Goal: Complete Application Form: Complete application form

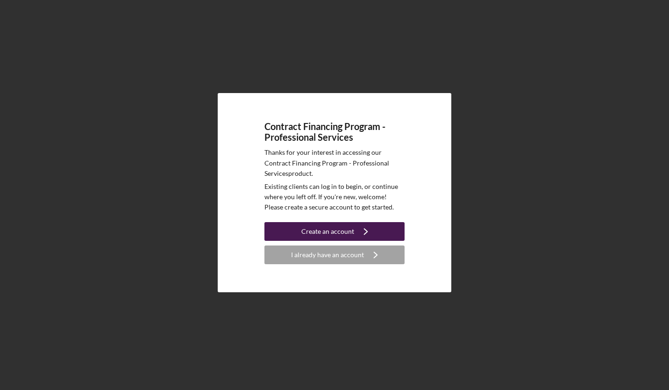
click at [347, 231] on div "Create an account" at bounding box center [328, 231] width 53 height 19
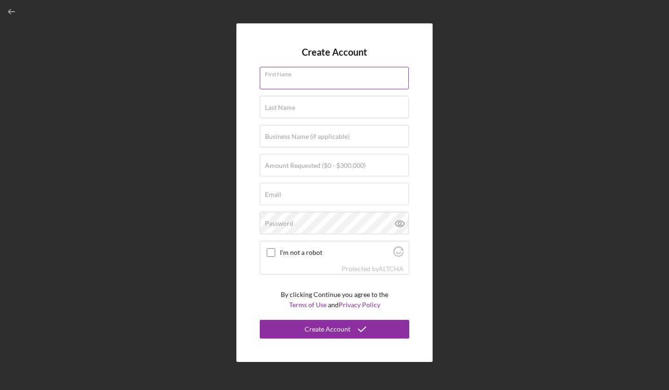
click at [300, 82] on input "First Name" at bounding box center [334, 78] width 149 height 22
type input "[PERSON_NAME]"
type input "Azure Community Development"
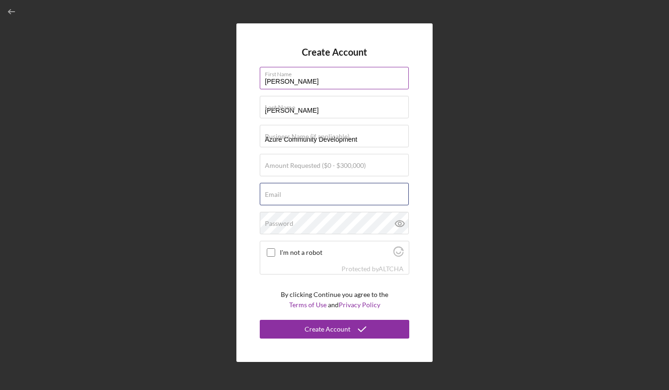
type input "[PERSON_NAME][EMAIL_ADDRESS][DOMAIN_NAME]"
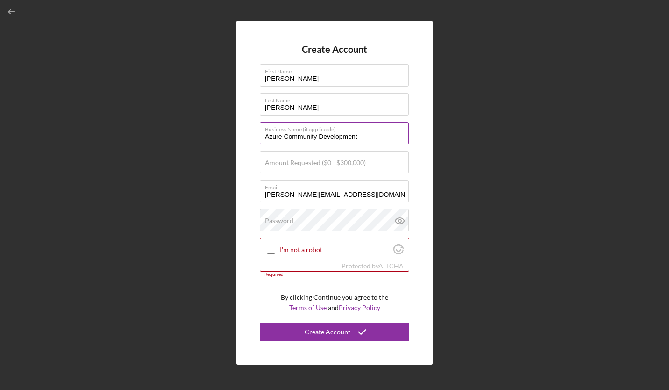
click at [319, 136] on input "Azure Community Development" at bounding box center [334, 133] width 149 height 22
type input "Azure Development"
click at [323, 156] on div "Amount Requested ($0 - $300,000)" at bounding box center [335, 162] width 150 height 23
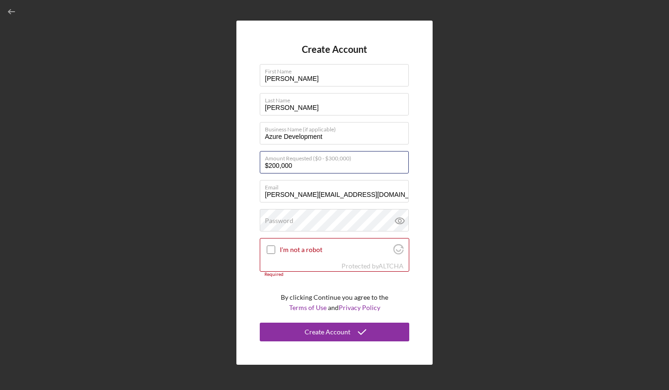
type input "$200,000"
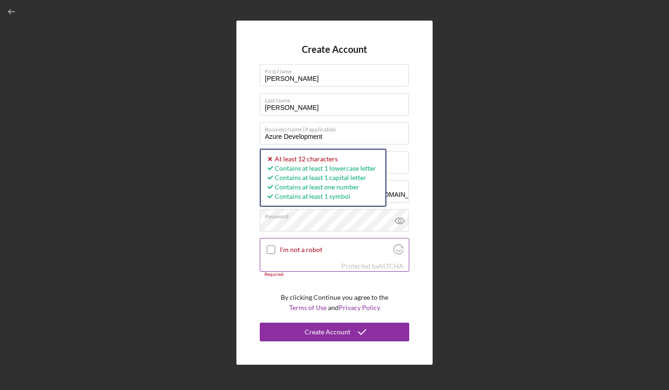
click at [270, 248] on input "I'm not a robot" at bounding box center [271, 249] width 8 height 8
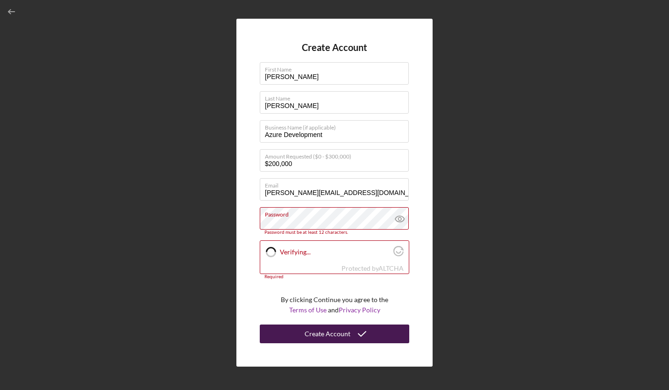
checkbox input "true"
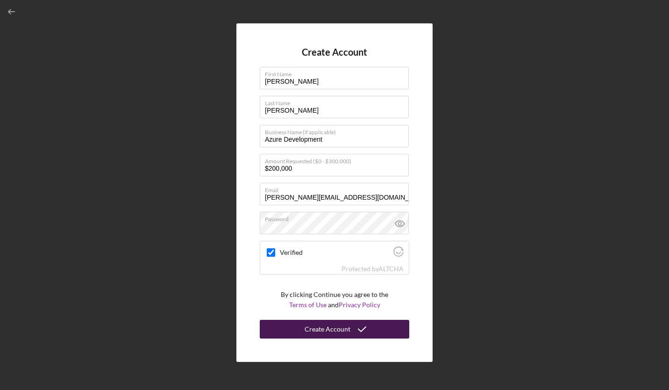
click at [321, 328] on div "Create Account" at bounding box center [328, 329] width 46 height 19
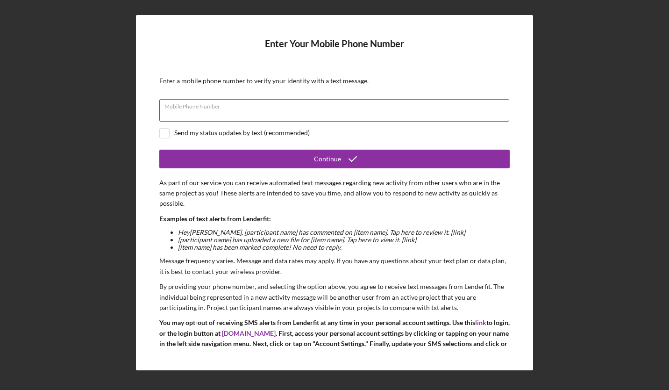
click at [292, 115] on input "Mobile Phone Number" at bounding box center [334, 110] width 350 height 22
type input "[PHONE_NUMBER]"
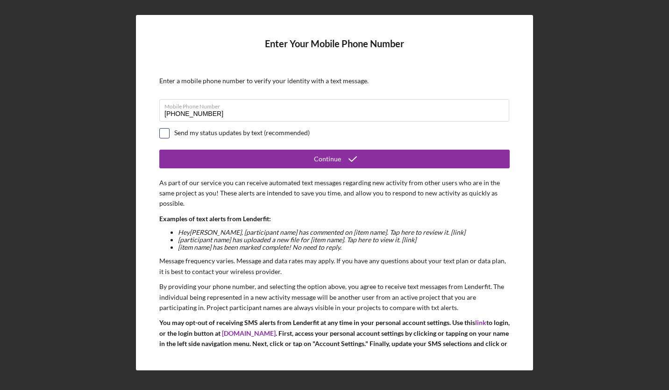
click at [167, 132] on input "checkbox" at bounding box center [164, 133] width 9 height 9
checkbox input "true"
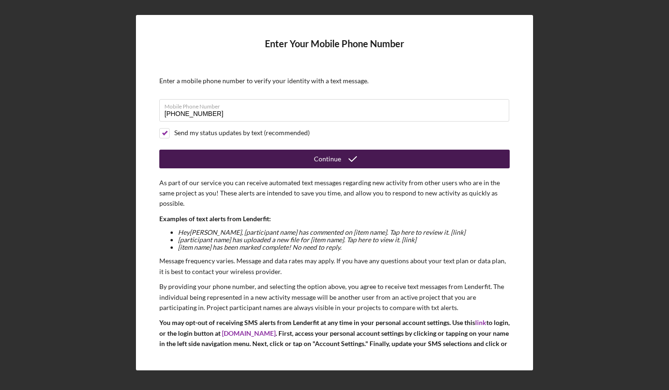
click at [197, 158] on button "Continue" at bounding box center [334, 159] width 351 height 19
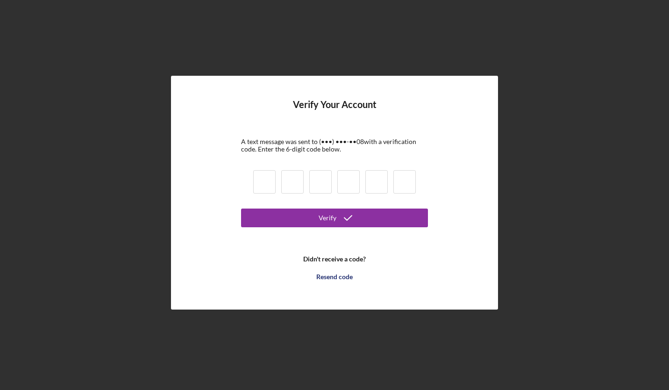
click at [266, 183] on input at bounding box center [264, 181] width 22 height 23
type input "1"
type input "8"
type input "9"
type input "4"
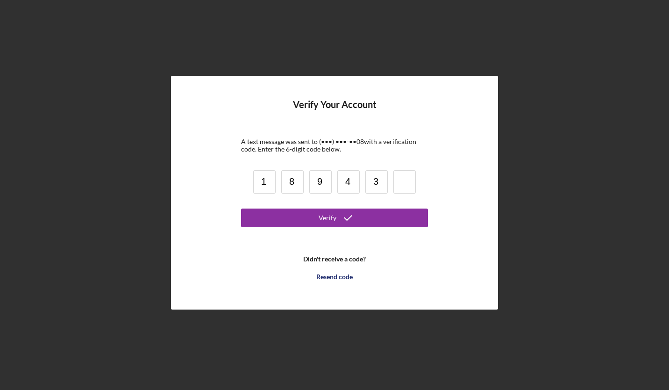
type input "3"
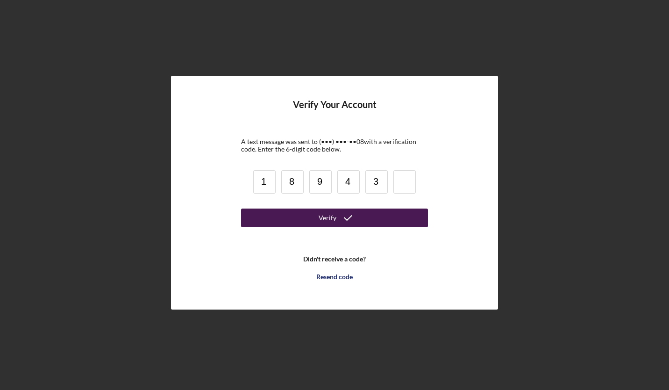
click at [289, 217] on button "Verify" at bounding box center [334, 218] width 187 height 19
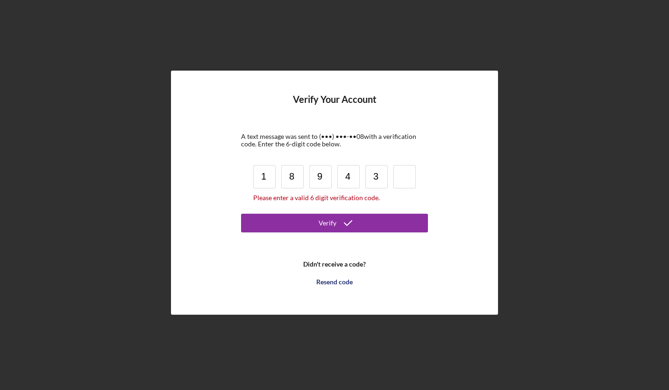
click at [399, 178] on input at bounding box center [405, 176] width 22 height 23
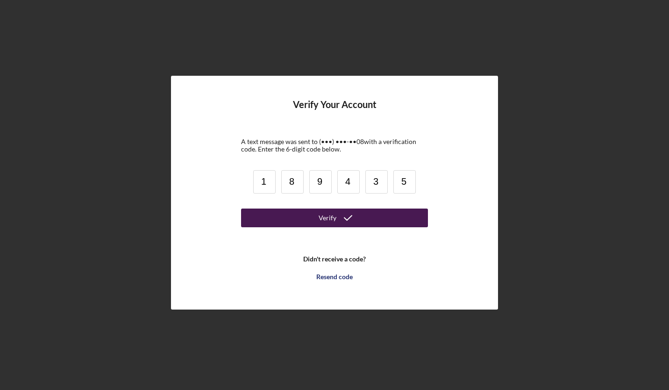
type input "5"
click at [380, 214] on button "Verify" at bounding box center [334, 218] width 187 height 19
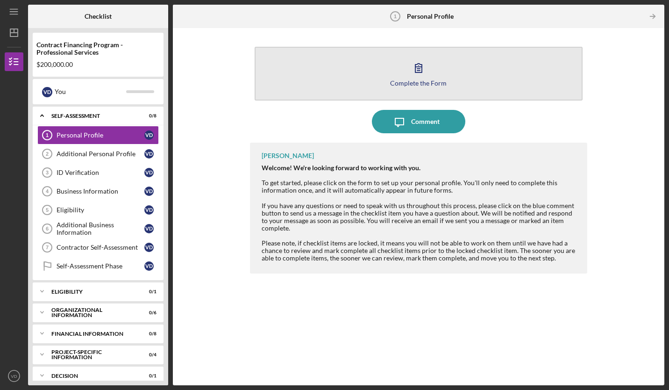
click at [418, 71] on icon "button" at bounding box center [419, 68] width 7 height 9
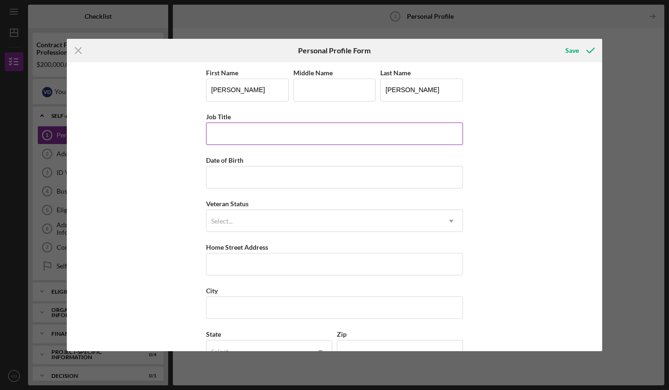
click at [262, 133] on input "Job Title" at bounding box center [334, 133] width 257 height 22
type input "President"
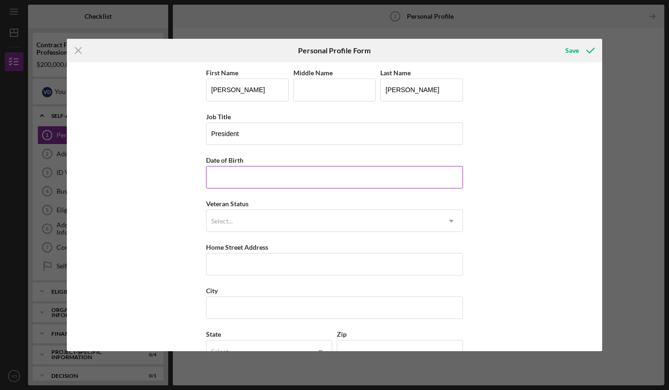
click at [244, 175] on input "Date of Birth" at bounding box center [334, 177] width 257 height 22
type input "[DATE]"
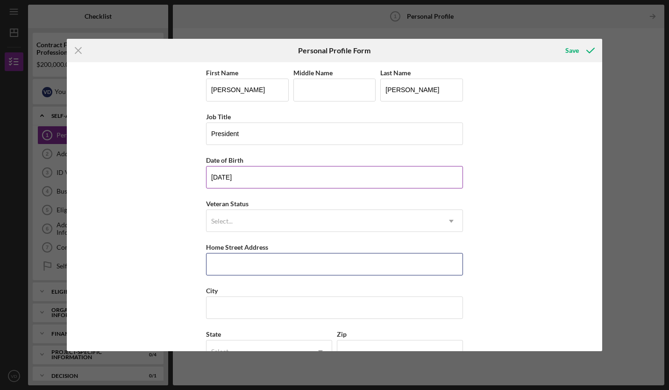
type input "[STREET_ADDRESS]"
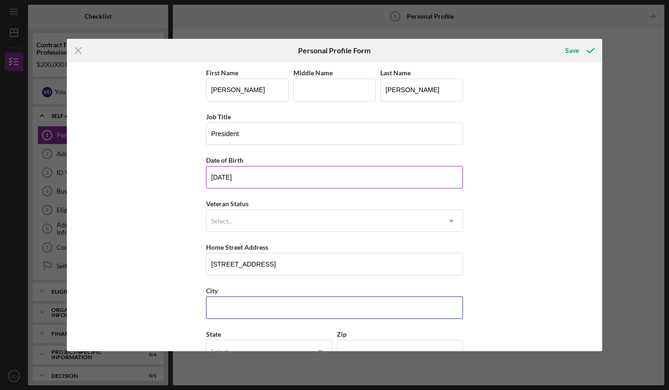
type input "Montebello"
type input "90640"
type input "CA"
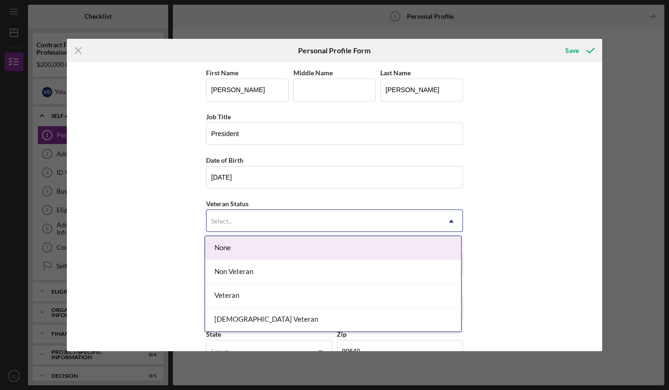
click at [239, 218] on div "Select..." at bounding box center [324, 221] width 234 height 22
click at [238, 255] on div "None" at bounding box center [333, 248] width 256 height 24
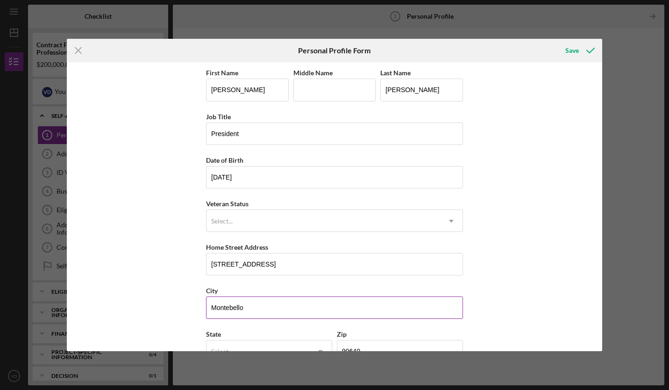
scroll to position [69, 0]
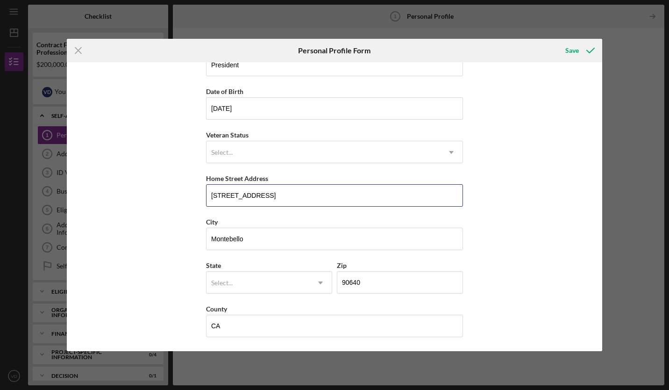
drag, startPoint x: 340, startPoint y: 194, endPoint x: 190, endPoint y: 202, distance: 150.7
click at [190, 202] on div "First Name [PERSON_NAME] Middle Name Last Name [PERSON_NAME] Job Title Presiden…" at bounding box center [335, 206] width 536 height 288
type input "[STREET_ADDRESS]"
type input "[PERSON_NAME]"
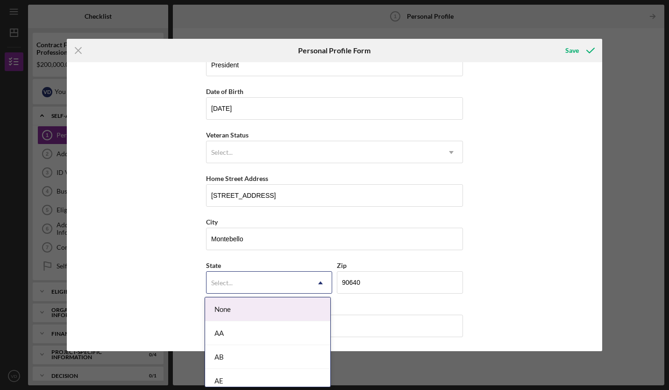
click at [249, 280] on div "Select..." at bounding box center [258, 283] width 103 height 22
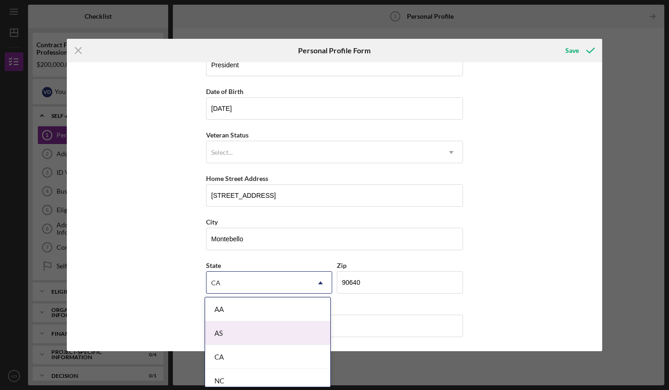
type input "CA"
click at [401, 300] on div "State 5 results available for search term CA. Use Up and Down to choose options…" at bounding box center [334, 280] width 257 height 43
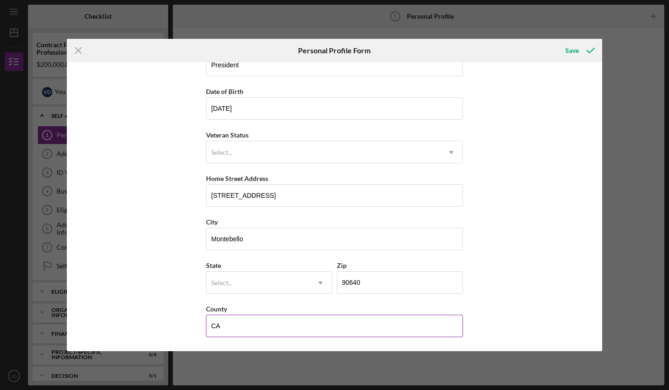
click at [240, 328] on input "CA" at bounding box center [334, 326] width 257 height 22
type input "C"
type input "[GEOGRAPHIC_DATA]"
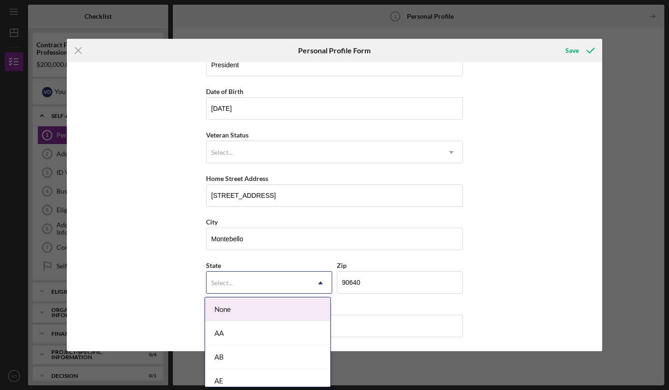
click at [230, 285] on div "Select..." at bounding box center [222, 282] width 22 height 7
type input "CA"
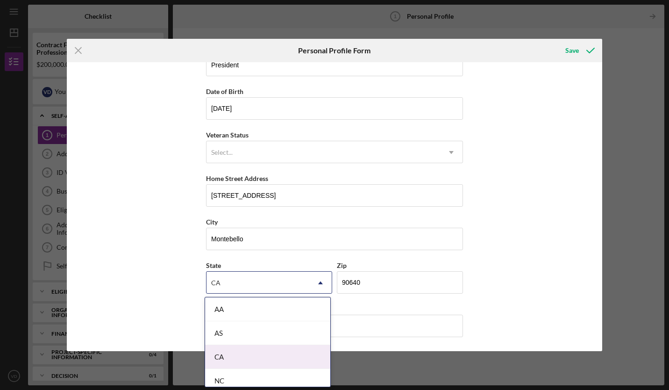
click at [235, 359] on div "CA" at bounding box center [267, 357] width 125 height 24
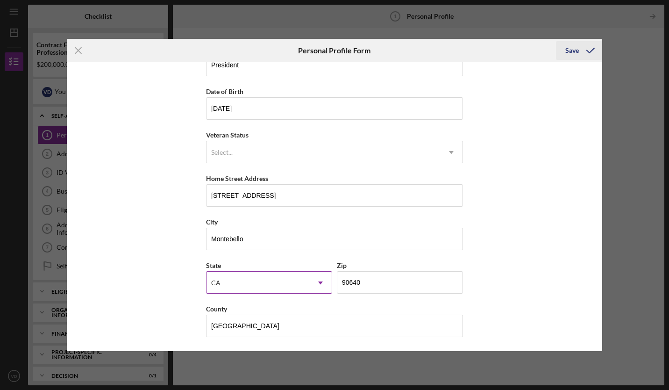
click at [569, 52] on div "Save" at bounding box center [573, 50] width 14 height 19
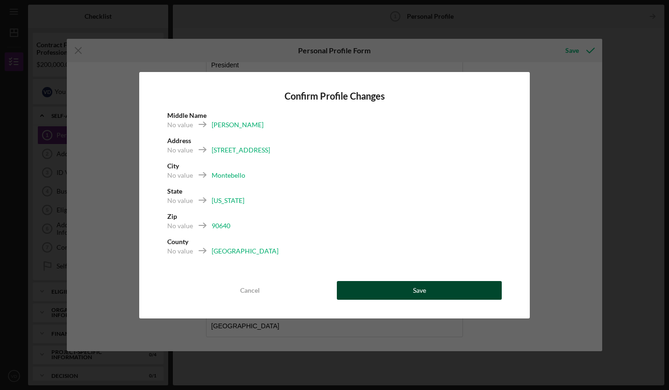
click at [412, 288] on button "Save" at bounding box center [419, 290] width 165 height 19
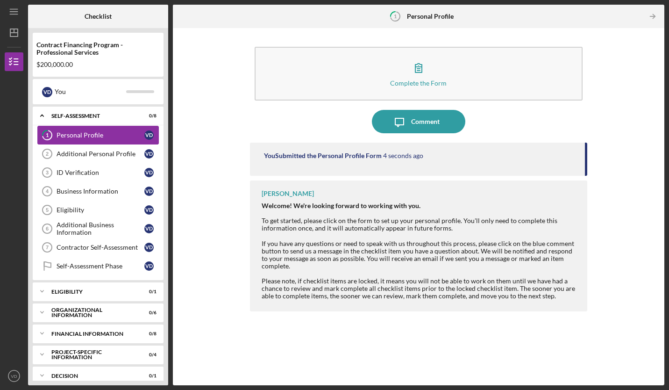
click at [102, 135] on div "Personal Profile" at bounding box center [101, 134] width 88 height 7
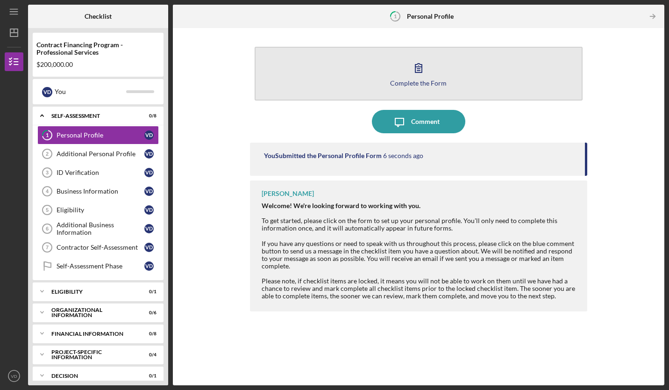
click at [428, 61] on icon "button" at bounding box center [418, 67] width 23 height 23
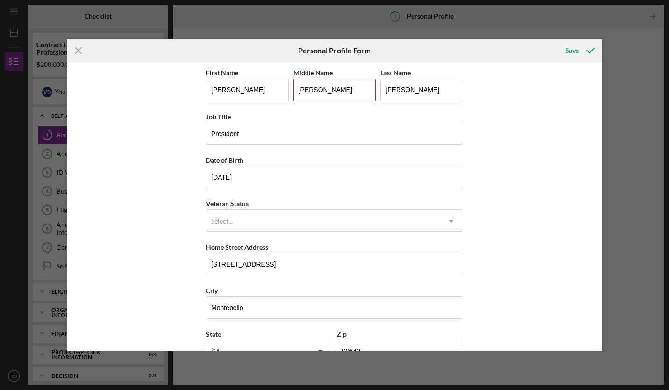
click at [323, 93] on input "[PERSON_NAME]" at bounding box center [335, 90] width 83 height 22
type input "J"
click at [580, 47] on icon "submit" at bounding box center [590, 50] width 23 height 23
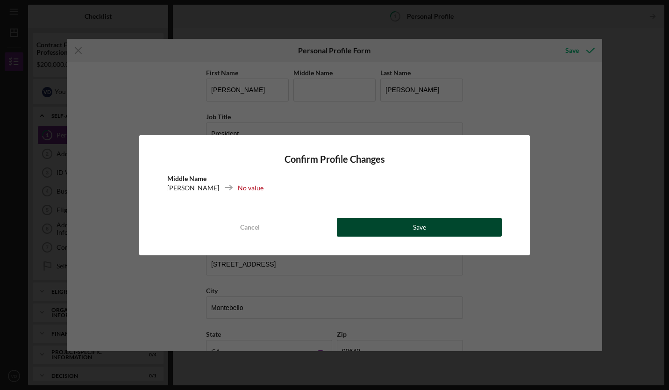
click at [383, 223] on button "Save" at bounding box center [419, 227] width 165 height 19
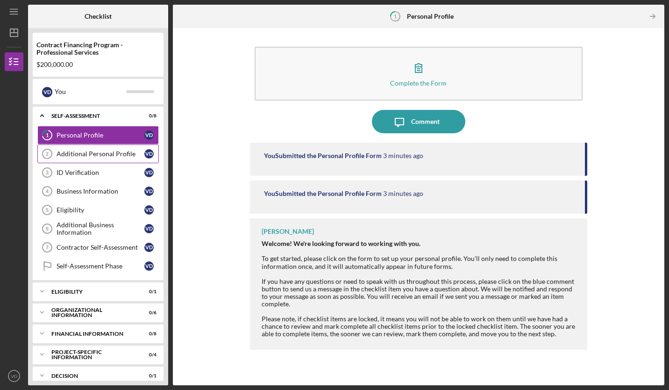
click at [105, 153] on div "Additional Personal Profile" at bounding box center [101, 153] width 88 height 7
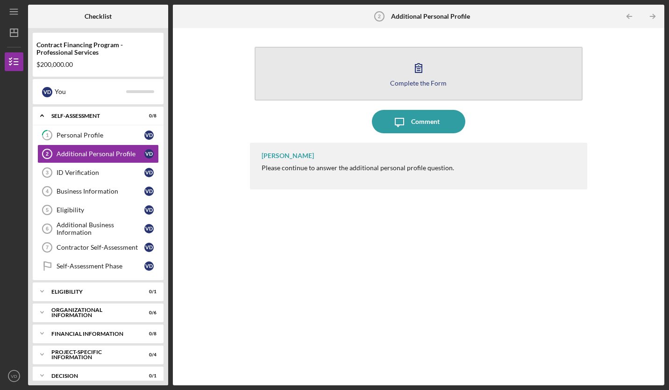
click at [412, 80] on div "Complete the Form" at bounding box center [418, 82] width 57 height 7
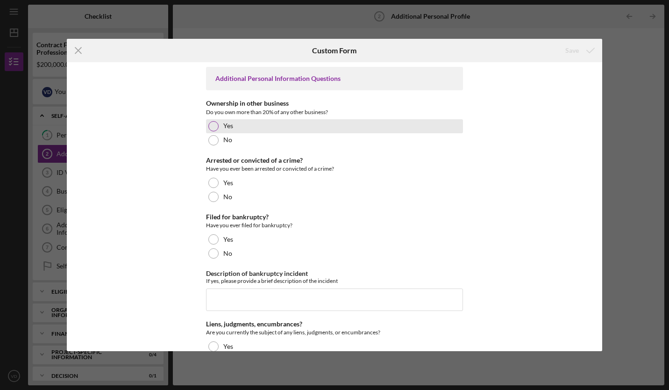
click at [210, 126] on div at bounding box center [214, 126] width 10 height 10
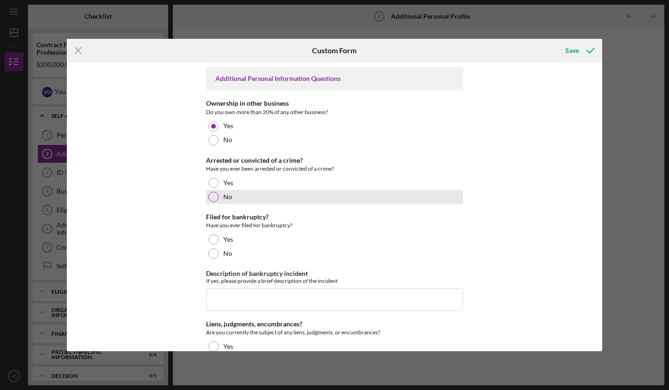
click at [210, 195] on div at bounding box center [214, 197] width 10 height 10
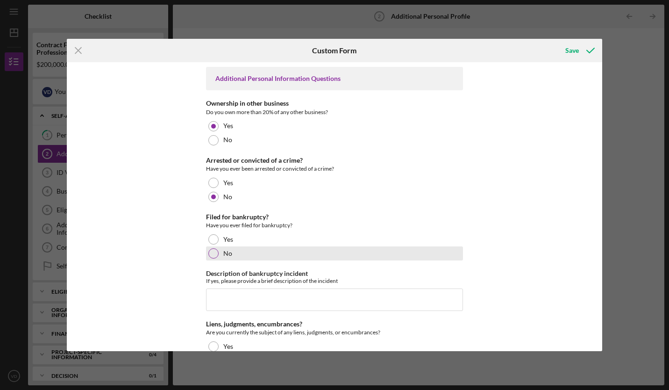
click at [215, 254] on div at bounding box center [214, 253] width 10 height 10
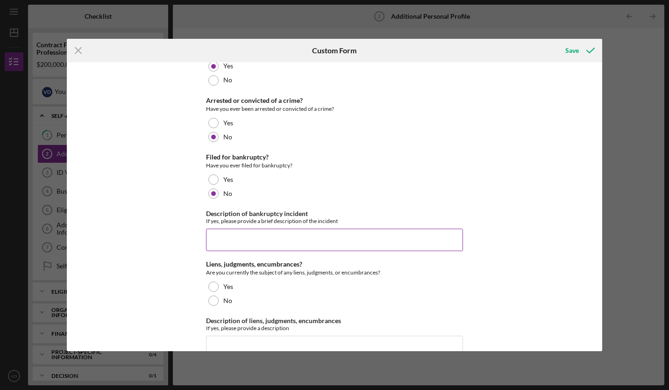
scroll to position [131, 0]
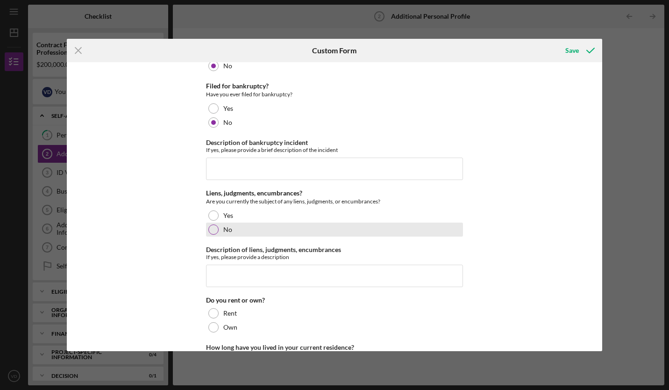
click at [213, 227] on div at bounding box center [214, 229] width 10 height 10
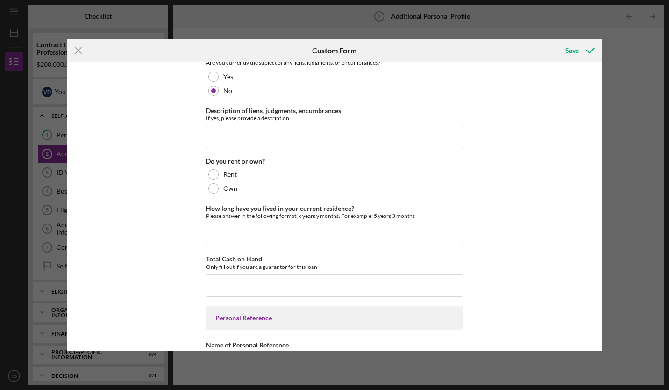
scroll to position [271, 0]
click at [213, 188] on div at bounding box center [214, 187] width 10 height 10
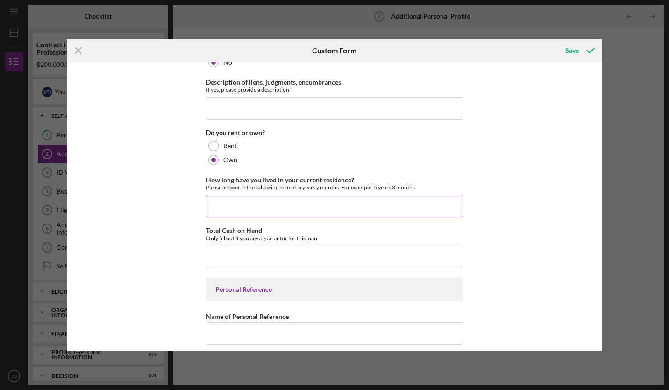
scroll to position [300, 0]
click at [231, 206] on input "How long have you lived in your current residence?" at bounding box center [334, 205] width 257 height 22
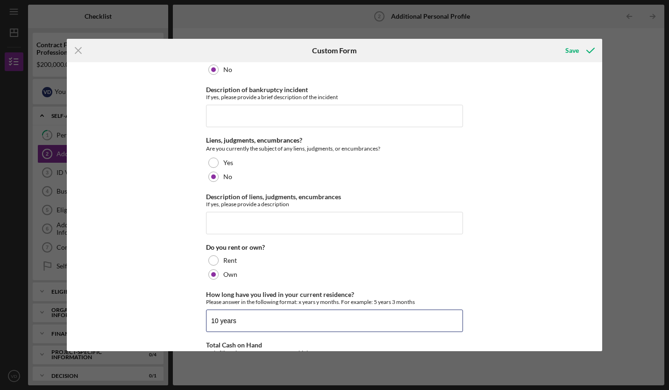
scroll to position [180, 0]
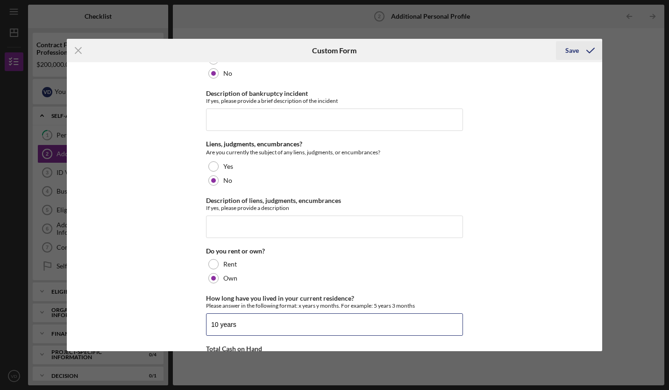
type input "10 years"
click at [574, 51] on div "Save" at bounding box center [573, 50] width 14 height 19
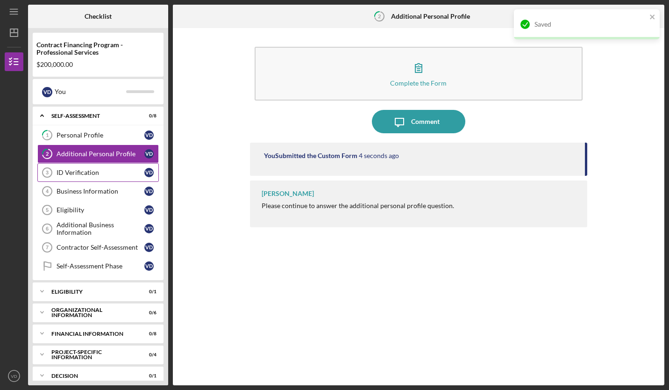
click at [84, 174] on div "ID Verification" at bounding box center [101, 172] width 88 height 7
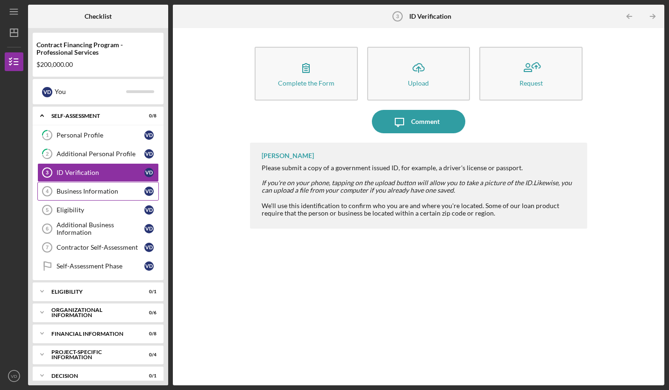
click at [82, 191] on div "Business Information" at bounding box center [101, 190] width 88 height 7
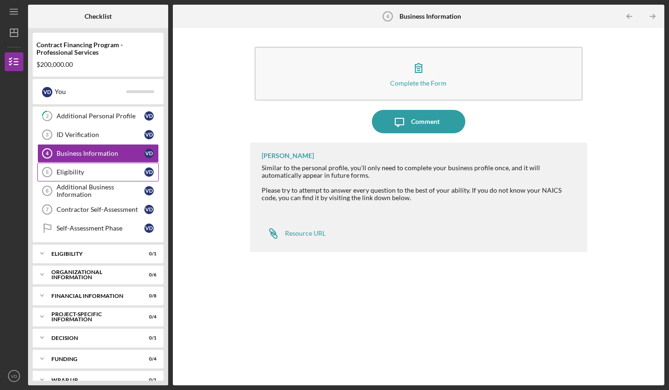
scroll to position [50, 0]
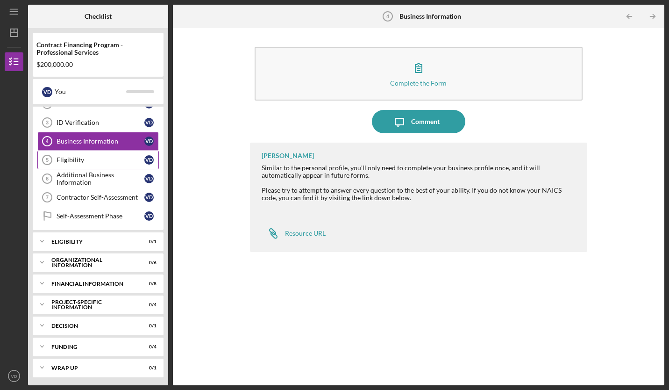
click at [80, 162] on div "Eligibility" at bounding box center [101, 159] width 88 height 7
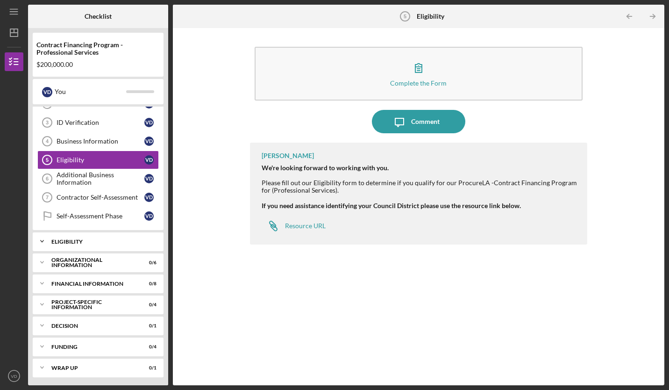
click at [43, 240] on icon "Icon/Expander" at bounding box center [42, 241] width 19 height 19
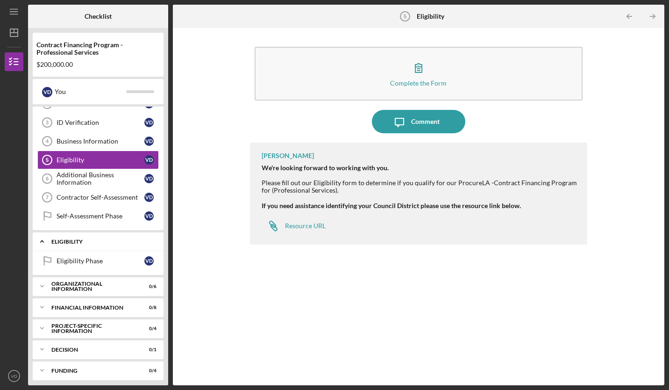
click at [43, 240] on icon "Icon/Expander" at bounding box center [42, 241] width 19 height 19
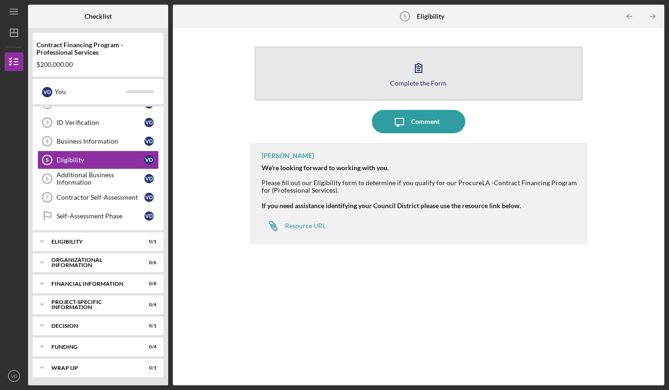
click at [423, 78] on icon "button" at bounding box center [418, 67] width 23 height 23
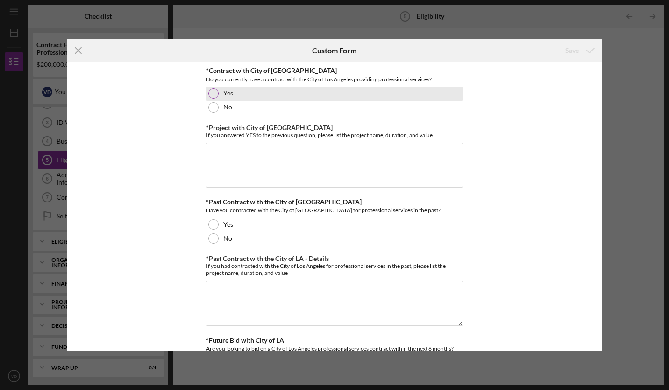
click at [214, 92] on div at bounding box center [214, 93] width 10 height 10
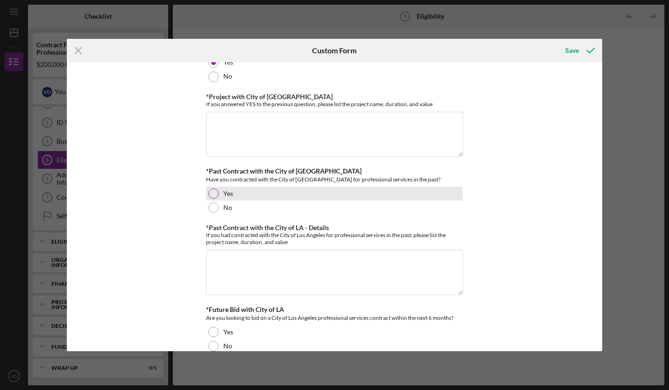
scroll to position [31, 0]
click at [212, 191] on div at bounding box center [214, 193] width 10 height 10
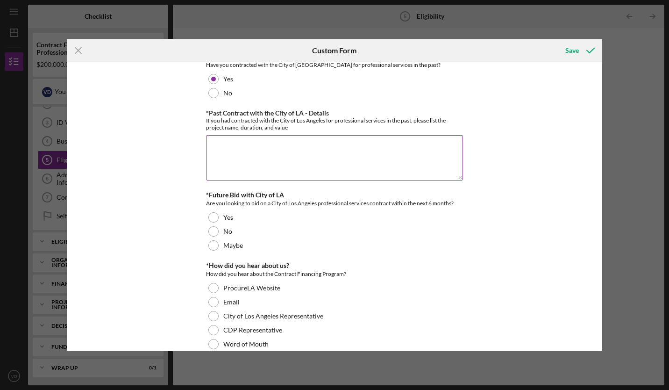
scroll to position [147, 0]
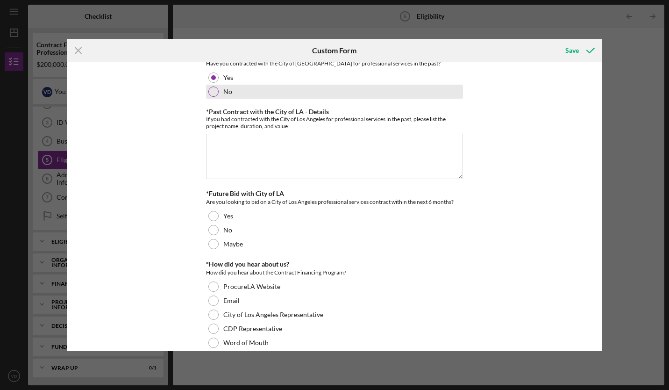
click at [217, 96] on div "No" at bounding box center [334, 92] width 257 height 14
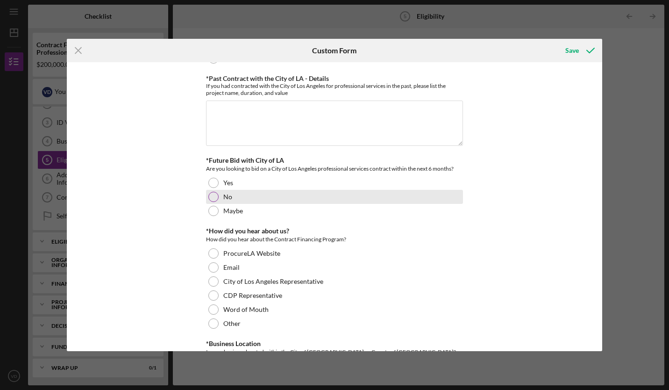
scroll to position [188, 0]
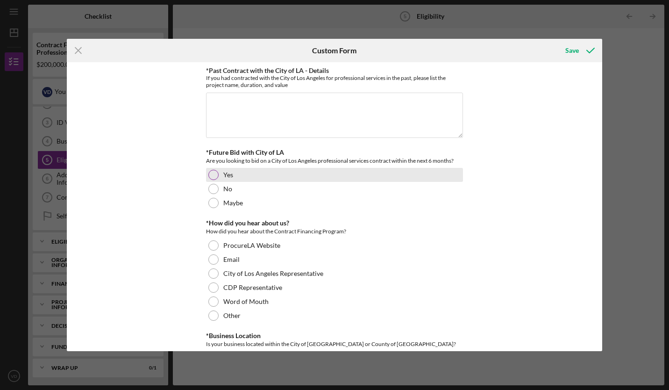
click at [212, 175] on div at bounding box center [214, 175] width 10 height 10
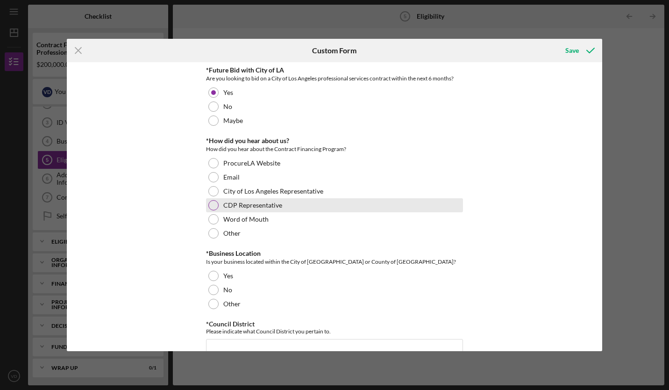
scroll to position [271, 0]
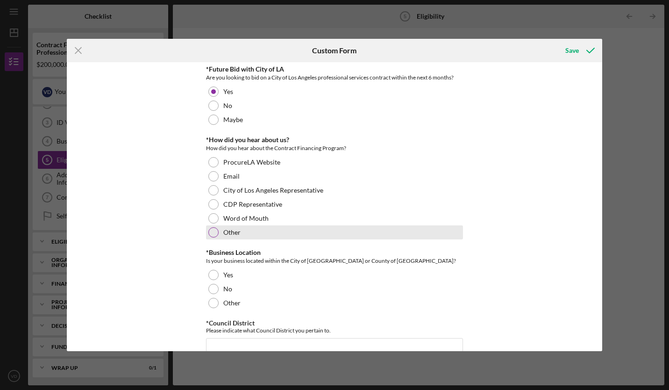
click at [213, 230] on div at bounding box center [214, 232] width 10 height 10
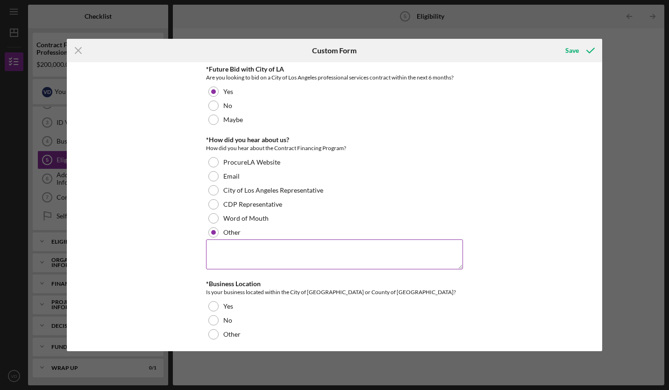
click at [230, 251] on textarea at bounding box center [334, 254] width 257 height 30
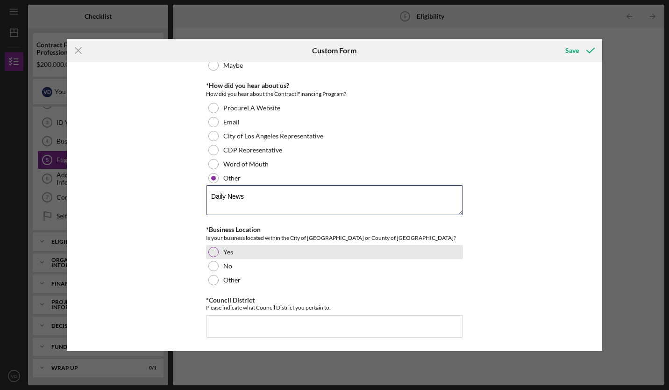
type textarea "Daily News"
click at [212, 252] on div at bounding box center [214, 252] width 10 height 10
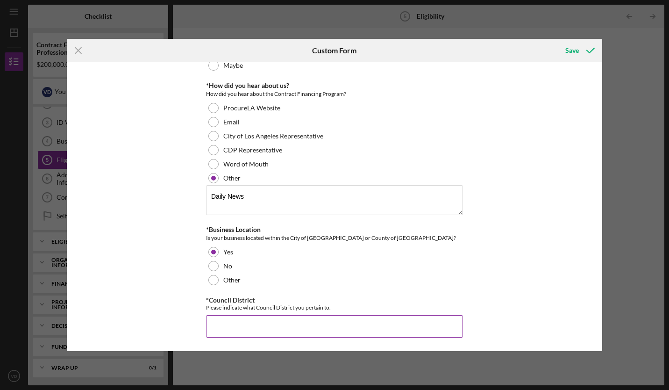
click at [239, 322] on input "*Council District" at bounding box center [334, 326] width 257 height 22
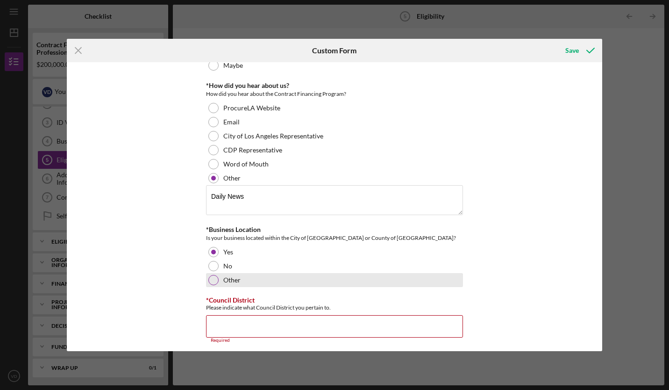
click at [383, 277] on div "Other" at bounding box center [334, 280] width 257 height 14
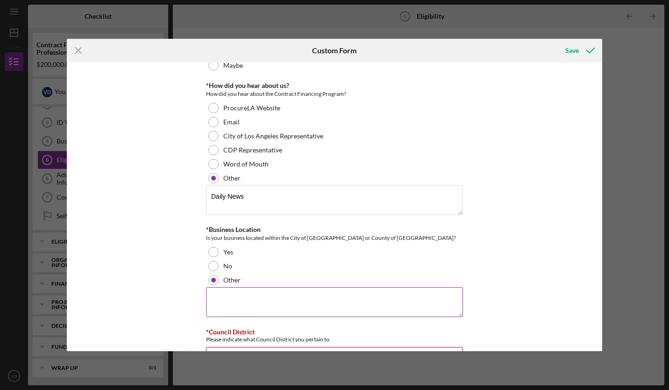
scroll to position [362, 0]
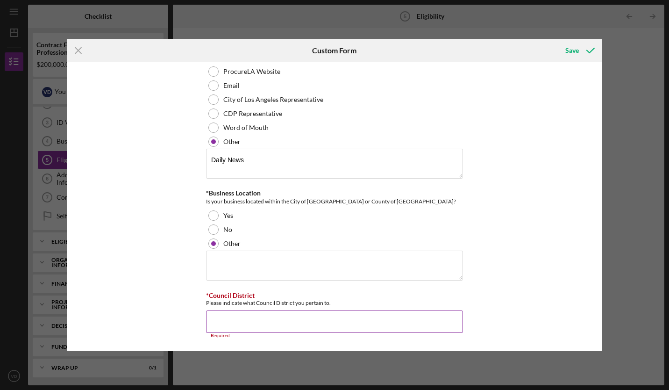
click at [235, 316] on input "*Council District" at bounding box center [334, 321] width 257 height 22
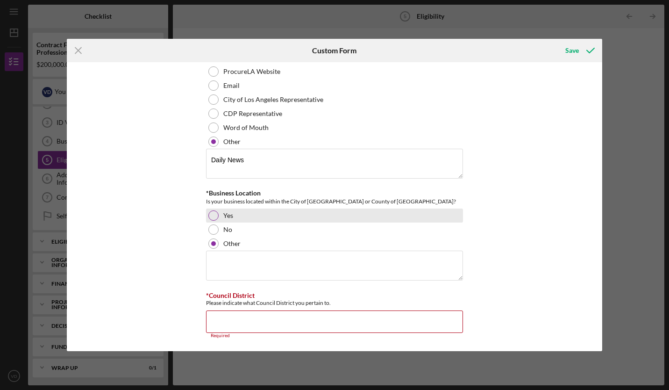
click at [214, 211] on div at bounding box center [214, 215] width 10 height 10
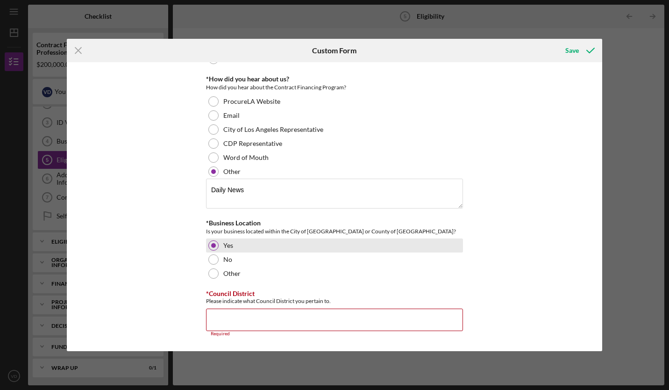
scroll to position [331, 0]
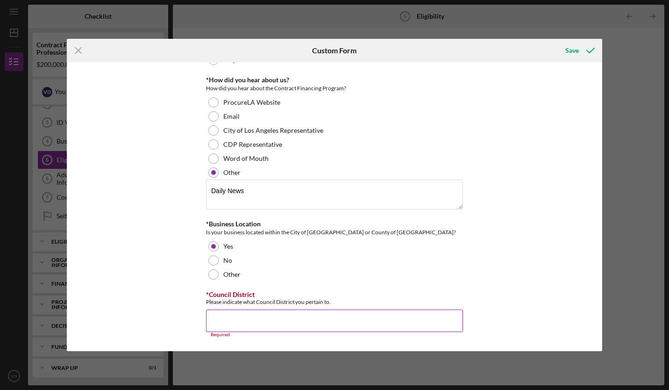
click at [223, 313] on input "*Council District" at bounding box center [334, 320] width 257 height 22
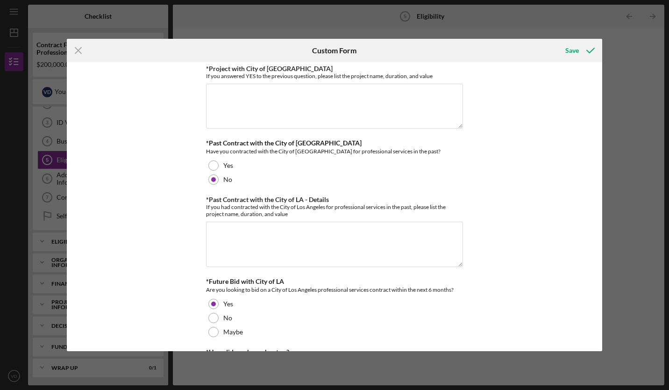
scroll to position [0, 0]
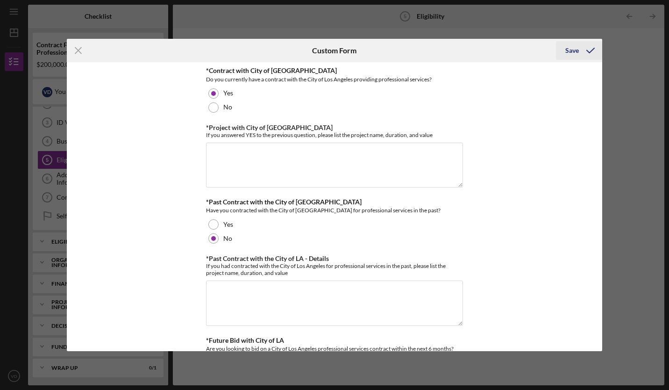
type input "14"
click at [580, 48] on icon "submit" at bounding box center [590, 50] width 23 height 23
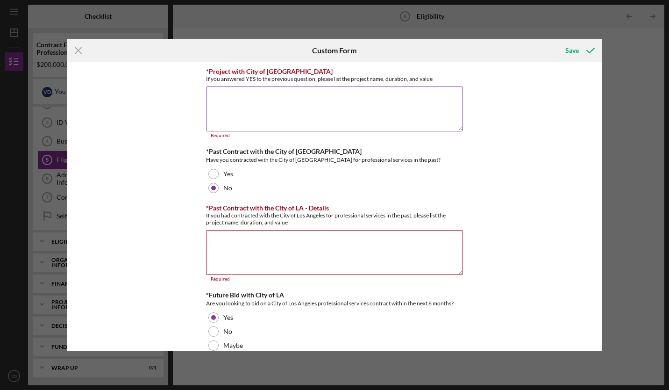
scroll to position [61, 0]
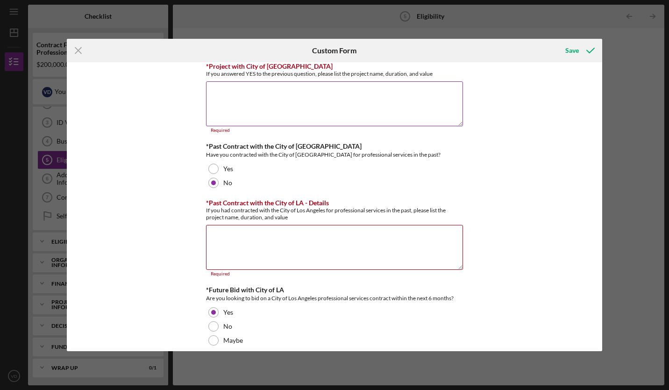
click at [264, 105] on textarea "*Project with City of [GEOGRAPHIC_DATA]" at bounding box center [334, 103] width 257 height 45
click at [212, 23] on div "Icon/Menu Close Custom Form Save *Contract with City of [GEOGRAPHIC_DATA] Do yo…" at bounding box center [334, 195] width 669 height 390
click at [74, 52] on icon "Icon/Menu Close" at bounding box center [78, 50] width 23 height 23
